Goal: Find specific page/section: Find specific page/section

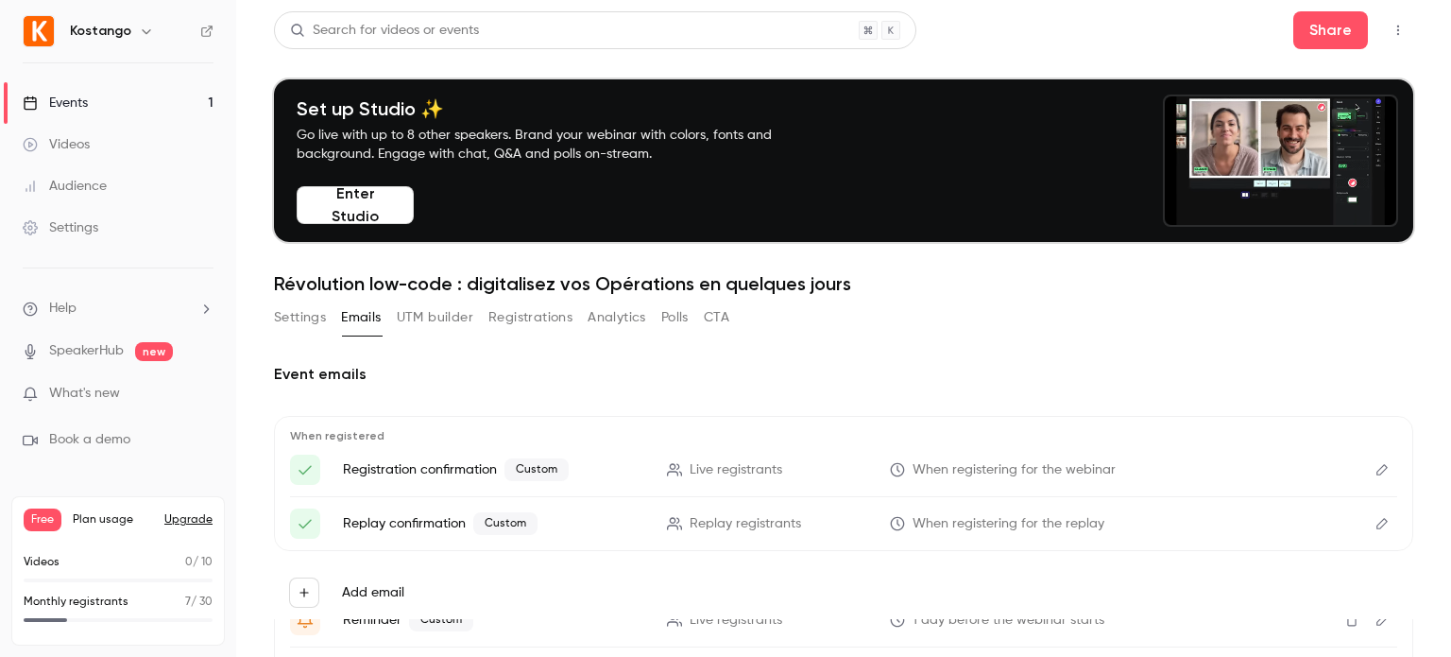
click at [535, 324] on button "Registrations" at bounding box center [530, 317] width 84 height 30
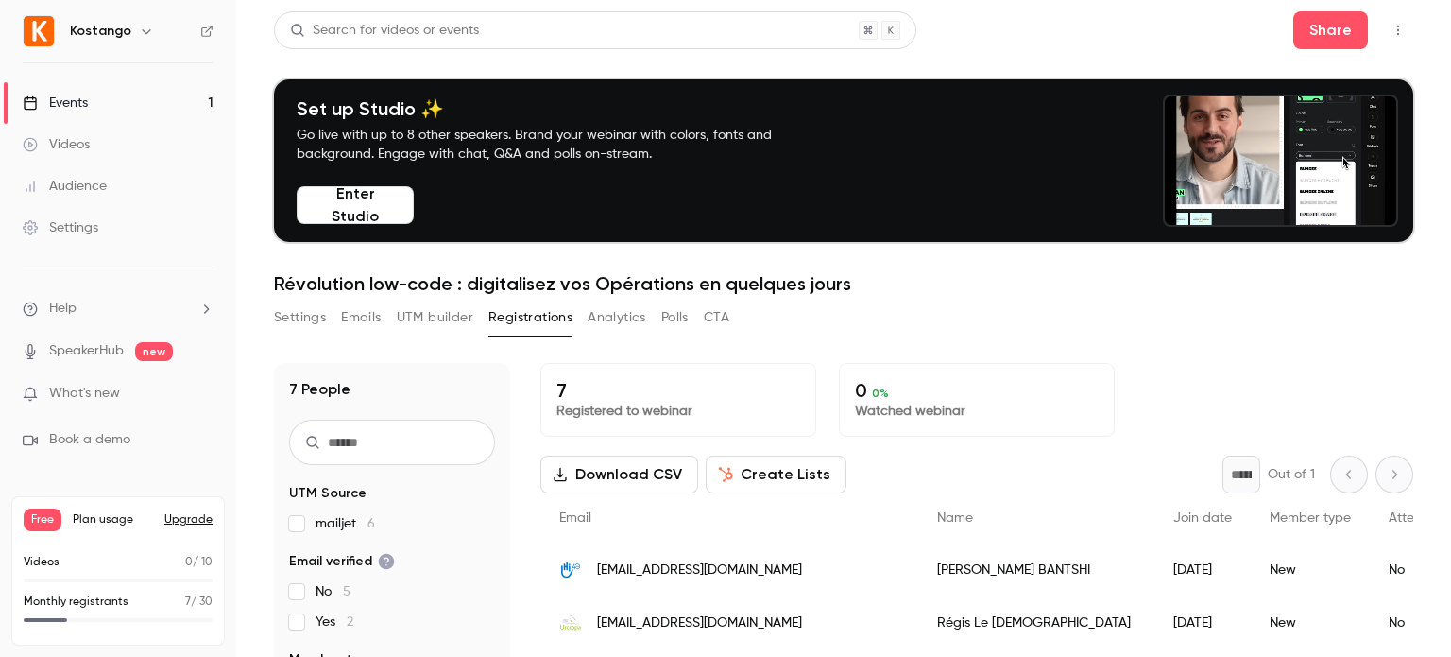
scroll to position [96, 0]
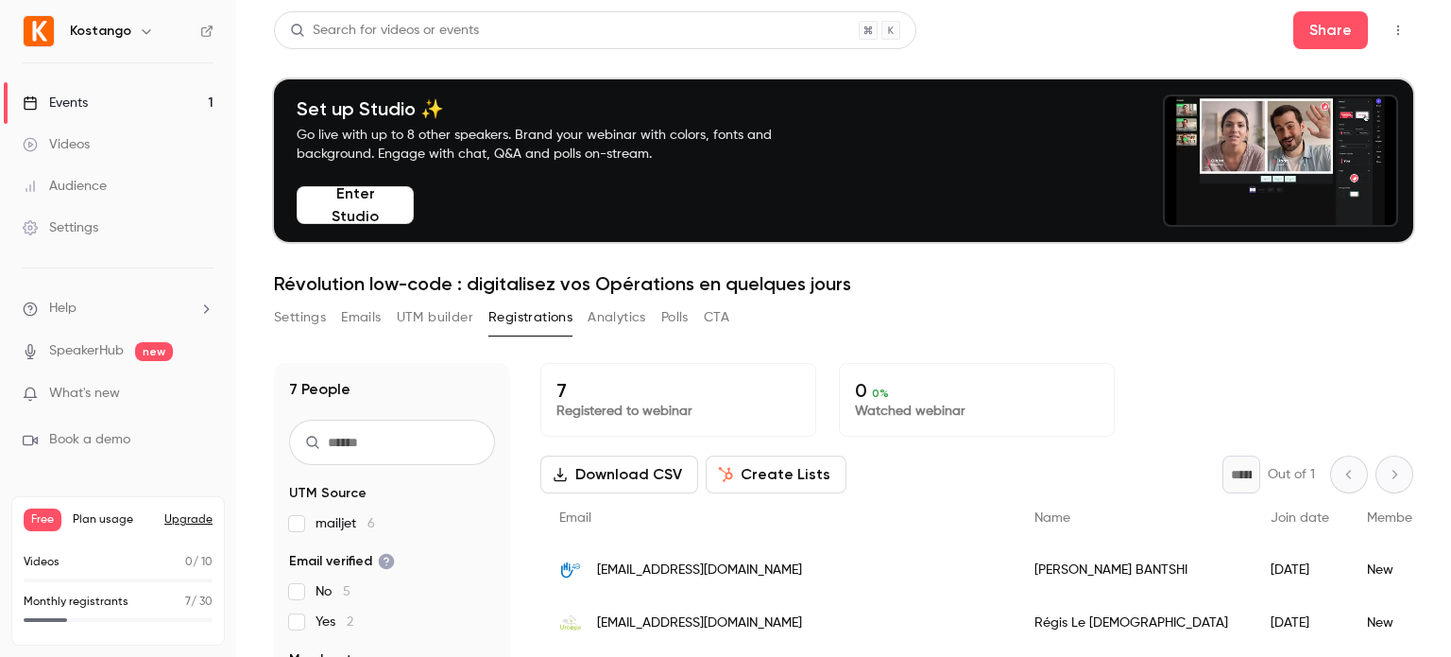
click at [990, 18] on div "Search for videos or events Share" at bounding box center [843, 30] width 1139 height 38
click at [125, 104] on link "Events 1" at bounding box center [118, 103] width 236 height 42
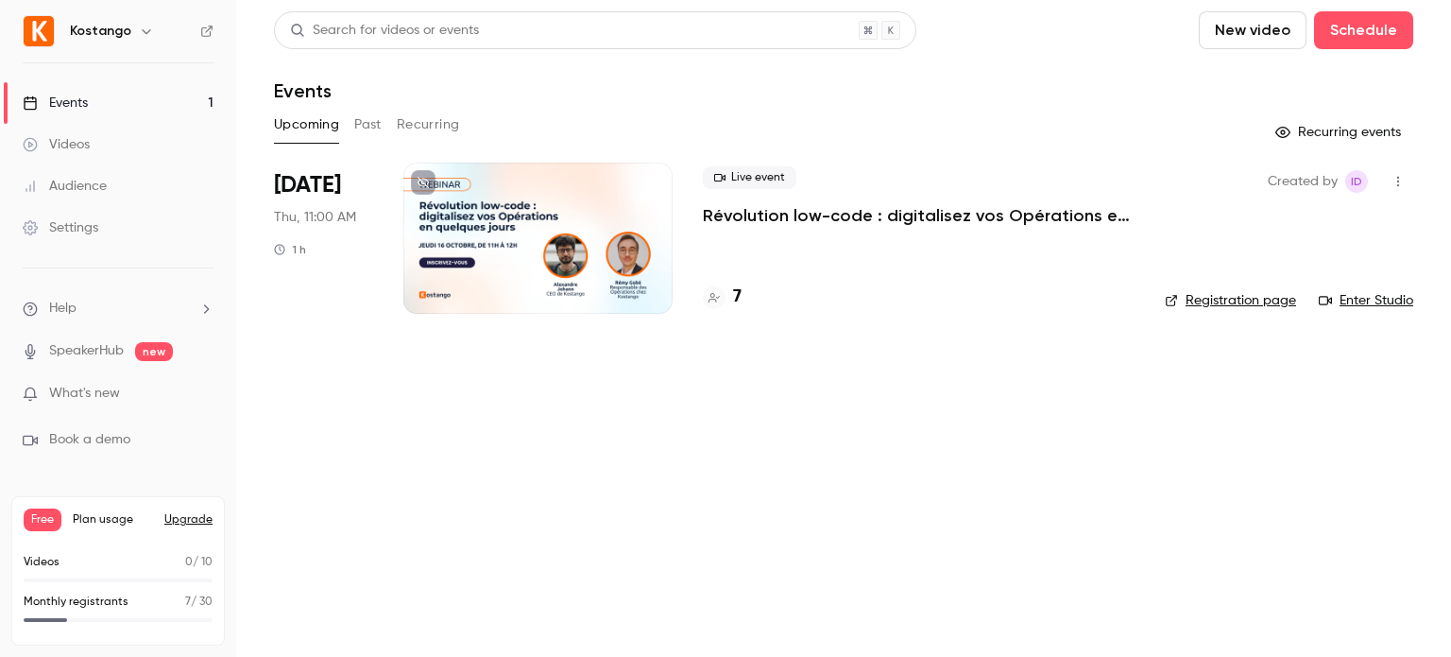
click at [595, 223] on div at bounding box center [537, 237] width 269 height 151
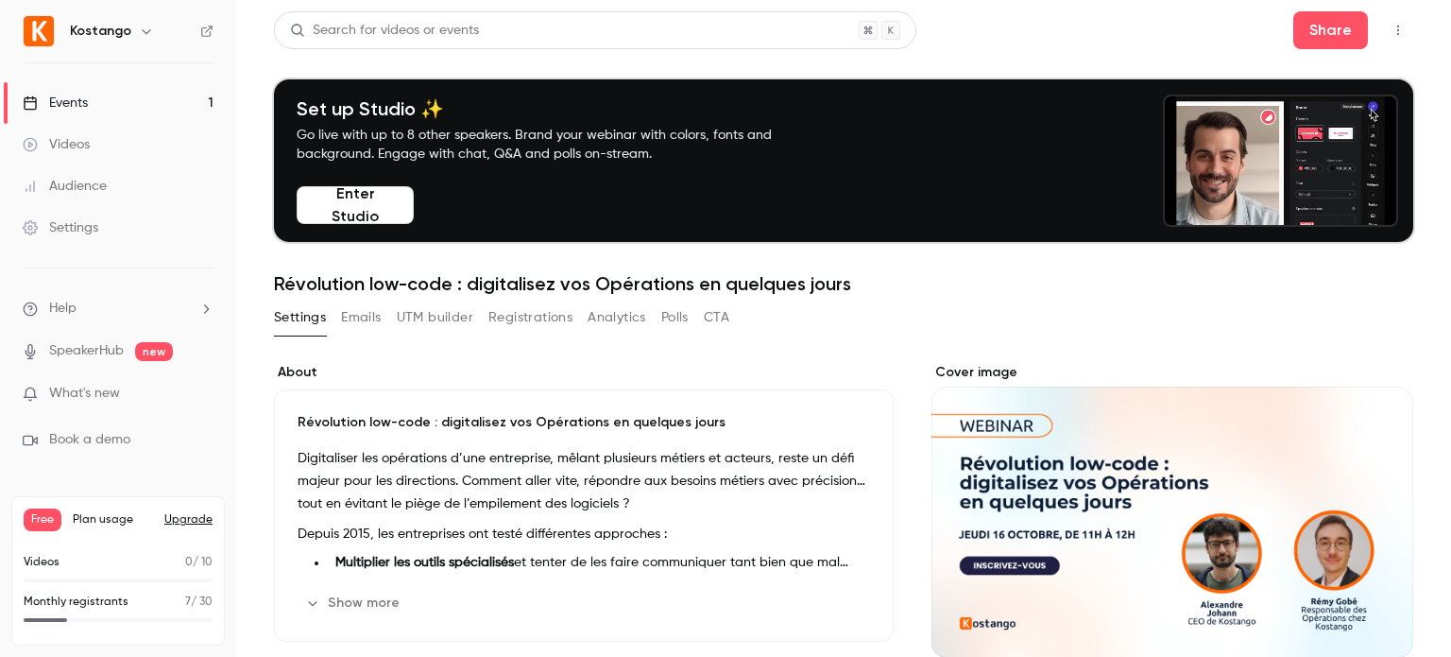
click at [337, 210] on button "Enter Studio" at bounding box center [355, 205] width 117 height 38
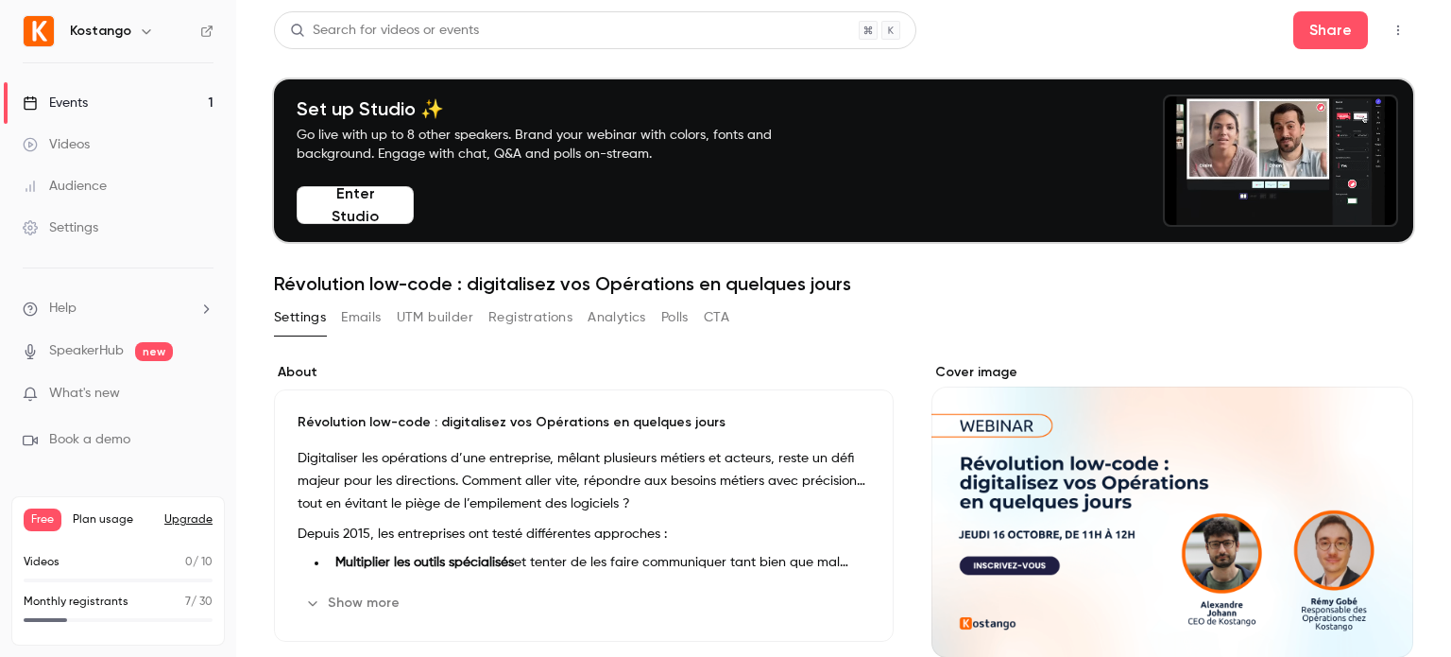
click at [1011, 34] on div "Search for videos or events Share" at bounding box center [843, 30] width 1139 height 38
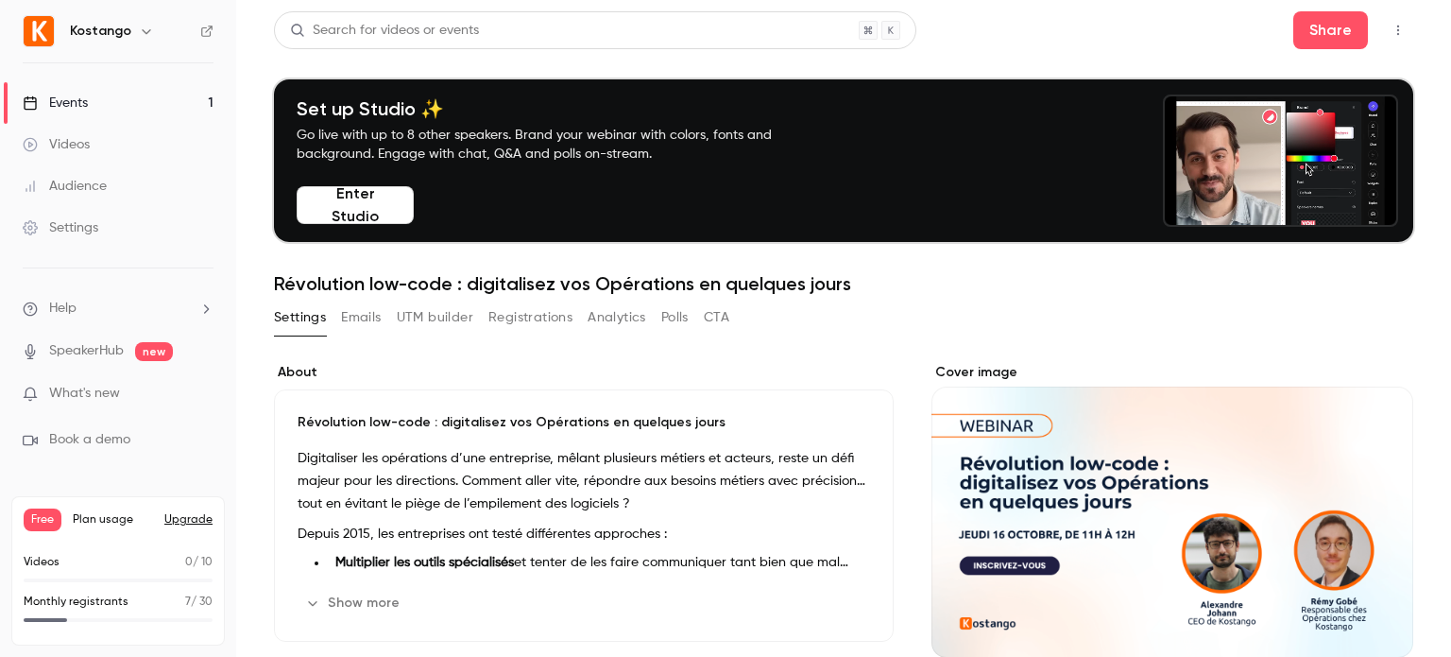
click at [520, 315] on button "Registrations" at bounding box center [530, 317] width 84 height 30
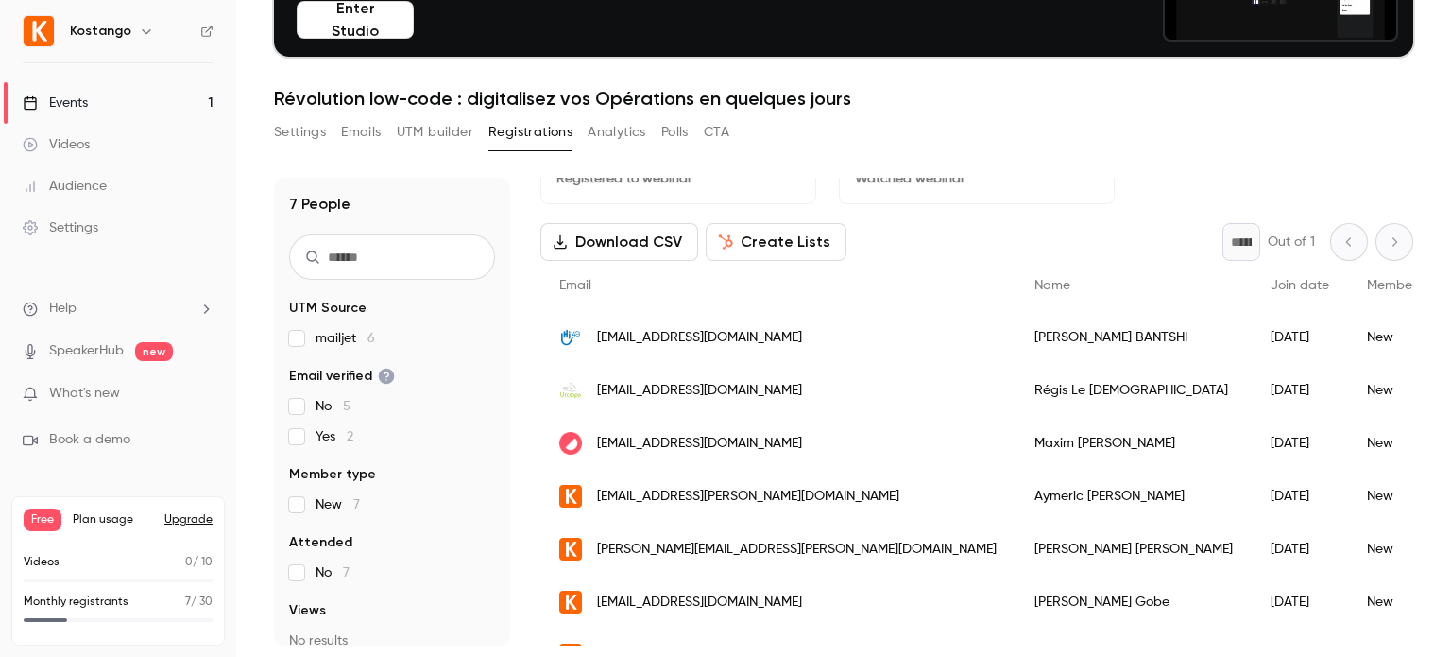
click at [991, 114] on div "Search for videos or events Share Set up Studio ✨ Go live with up to 8 other sp…" at bounding box center [843, 235] width 1139 height 819
click at [106, 145] on link "Videos" at bounding box center [118, 145] width 236 height 42
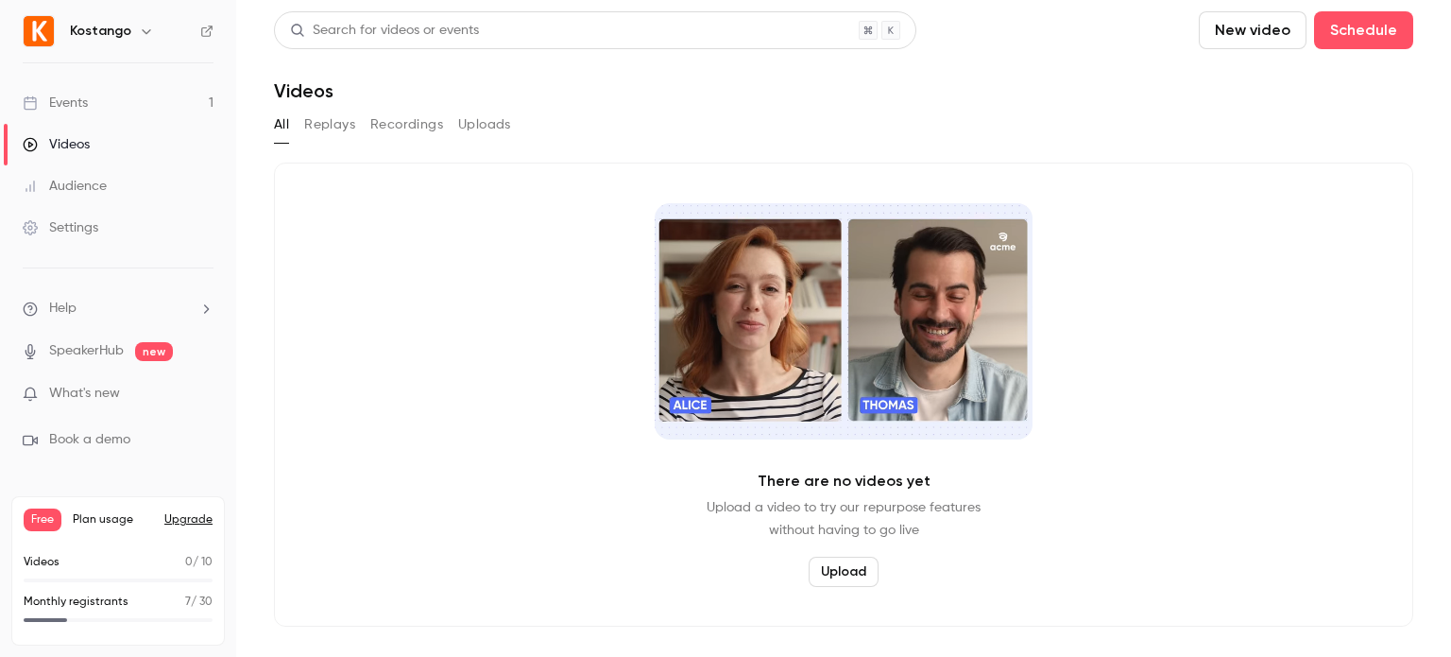
click at [945, 96] on div "Videos" at bounding box center [843, 90] width 1139 height 23
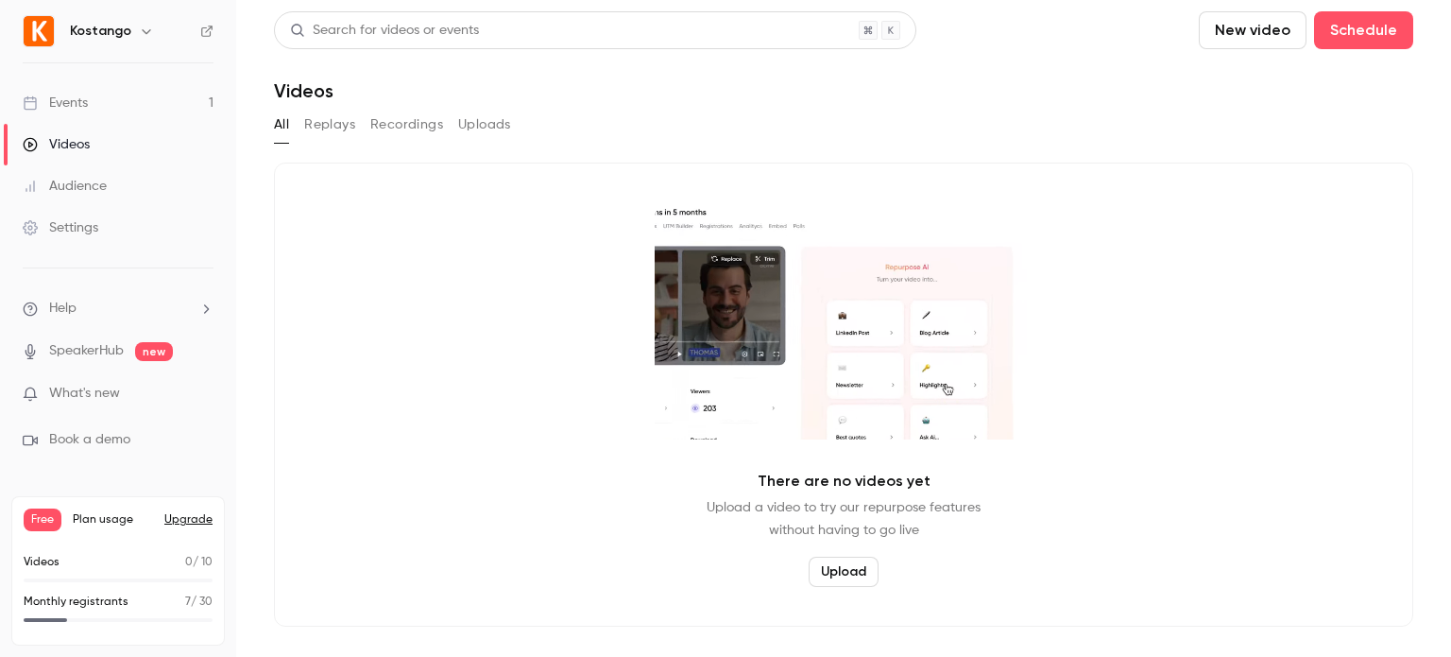
click at [329, 127] on button "Replays" at bounding box center [329, 125] width 51 height 30
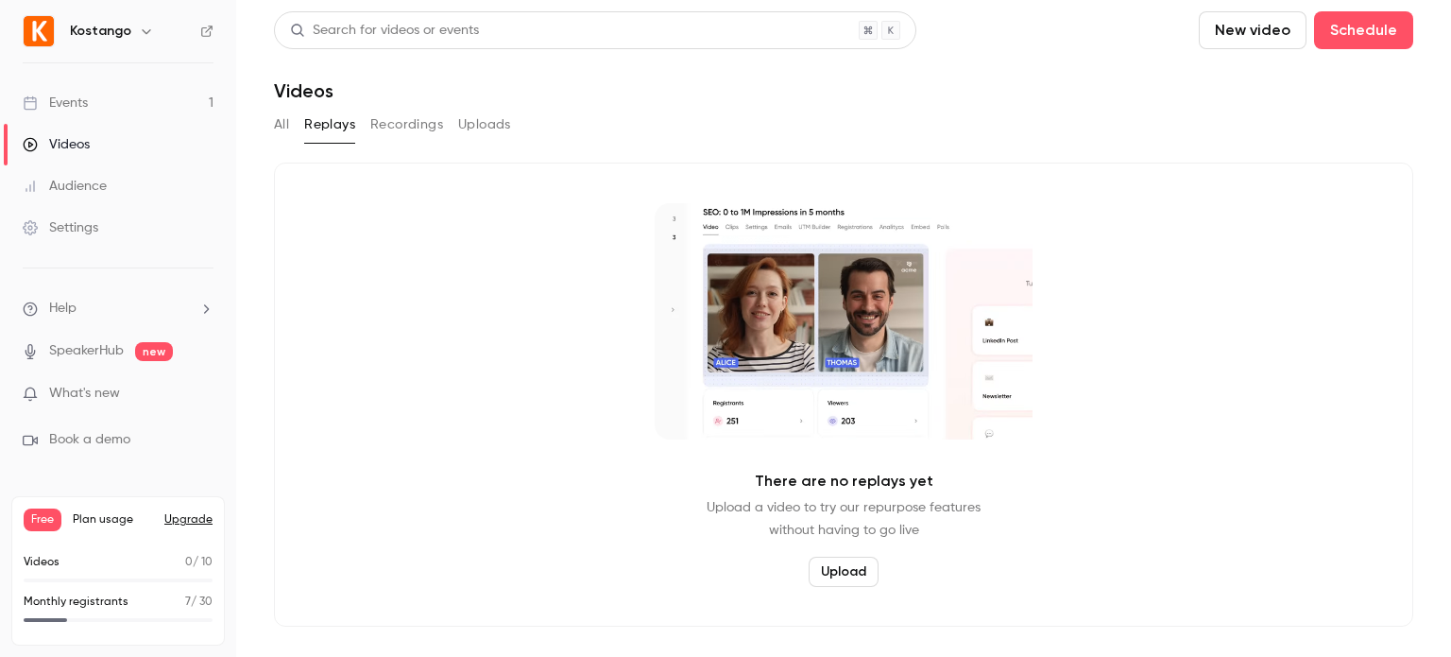
click at [398, 114] on button "Recordings" at bounding box center [406, 125] width 73 height 30
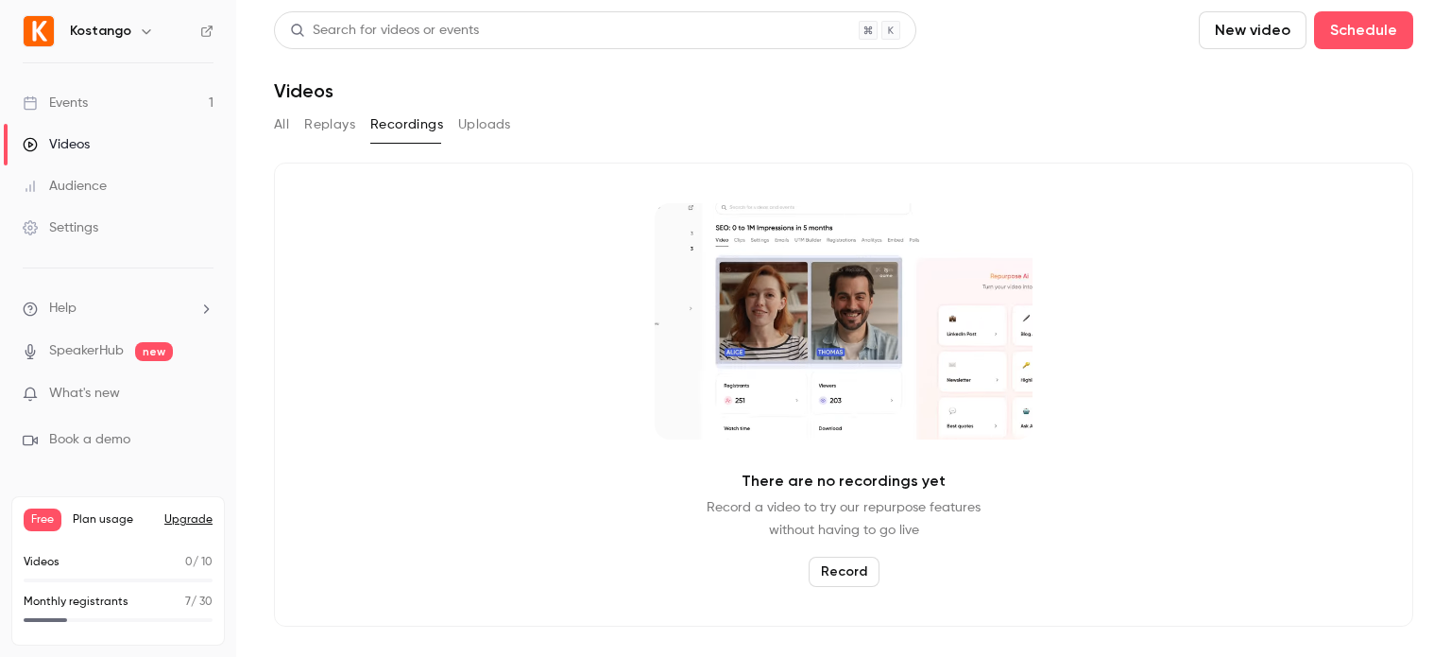
click at [479, 118] on button "Uploads" at bounding box center [484, 125] width 53 height 30
click at [281, 124] on button "All" at bounding box center [281, 125] width 15 height 30
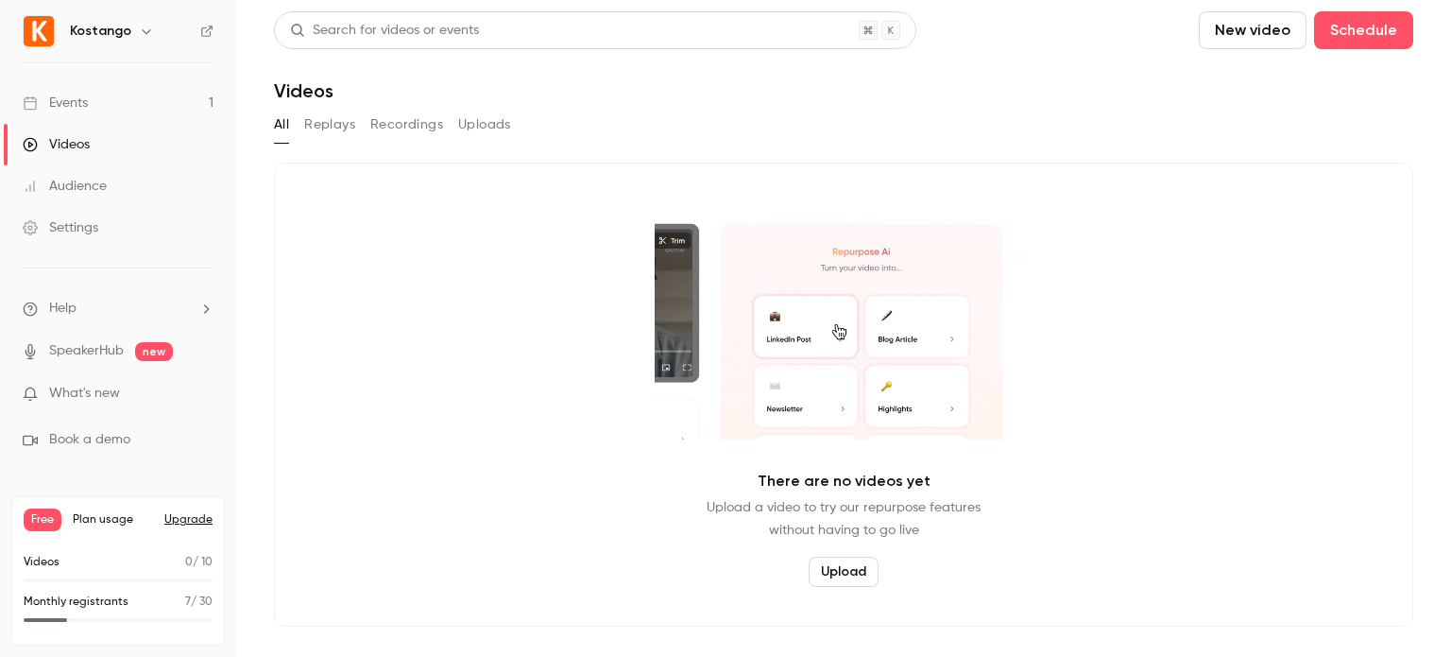
click at [427, 331] on div "There are no videos yet Upload a video to try our repurpose features without ha…" at bounding box center [843, 394] width 1139 height 464
